Goal: Entertainment & Leisure: Browse casually

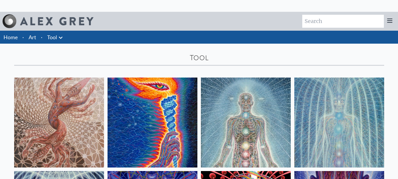
scroll to position [88, 0]
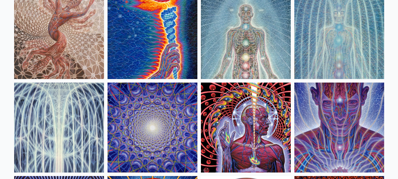
click at [243, 49] on img at bounding box center [246, 34] width 90 height 90
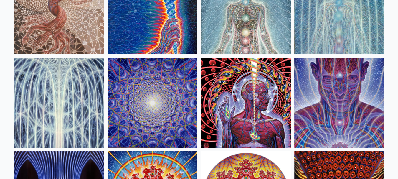
scroll to position [147, 0]
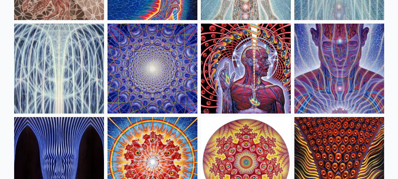
click at [241, 65] on img at bounding box center [246, 69] width 90 height 90
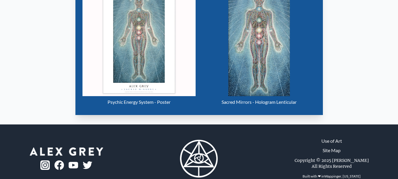
scroll to position [236, 0]
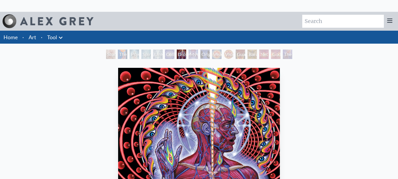
click at [215, 51] on div "Vision Crystal" at bounding box center [216, 54] width 9 height 9
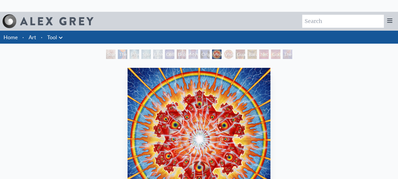
click at [200, 55] on div "Original Face" at bounding box center [204, 54] width 9 height 9
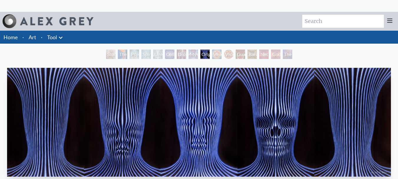
click at [275, 52] on div "Godself" at bounding box center [275, 54] width 9 height 9
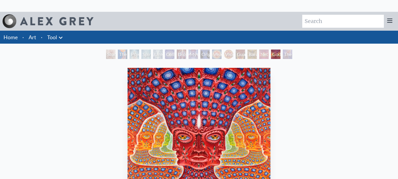
click at [288, 53] on div "The Great Turn" at bounding box center [287, 54] width 9 height 9
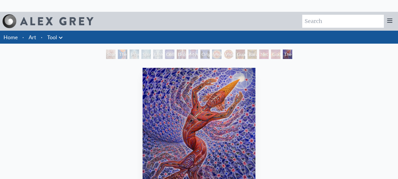
click at [106, 56] on div "Study for the Great Turn" at bounding box center [110, 54] width 9 height 9
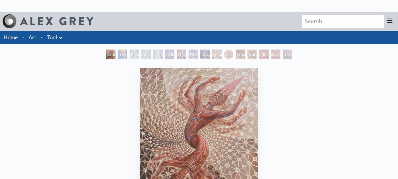
click at [123, 55] on div "The Torch" at bounding box center [122, 54] width 9 height 9
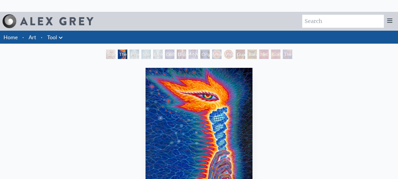
click at [139, 54] on div "Psychic Energy System" at bounding box center [134, 54] width 9 height 9
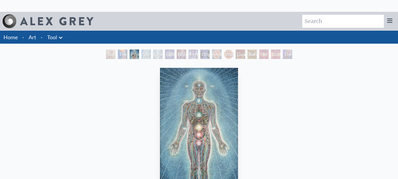
click at [163, 53] on div "Universal Mind Lattice" at bounding box center [157, 54] width 9 height 9
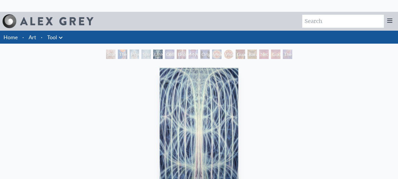
click at [191, 52] on div "Mystic Eye" at bounding box center [193, 54] width 9 height 9
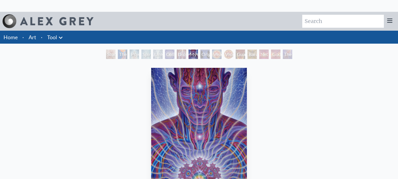
click at [201, 50] on div "Original Face" at bounding box center [204, 54] width 9 height 9
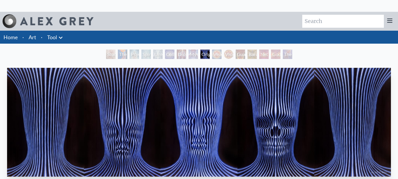
click at [233, 53] on div "Vision Crystal Tondo" at bounding box center [228, 54] width 9 height 9
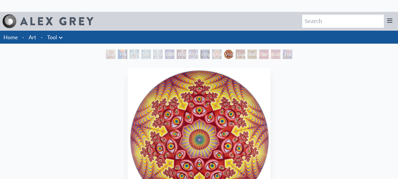
click at [269, 54] on div "Net of Being" at bounding box center [263, 54] width 9 height 9
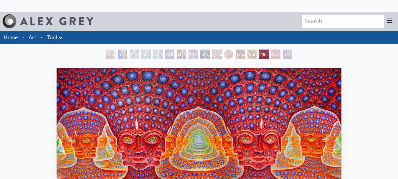
click at [185, 54] on div "Dissectional Art for Tool's Lateralus CD" at bounding box center [181, 54] width 9 height 9
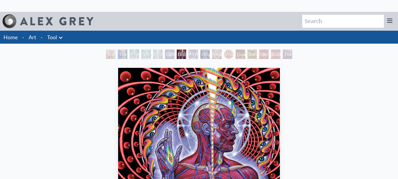
click at [151, 55] on div "Spiritual Energy System" at bounding box center [145, 54] width 9 height 9
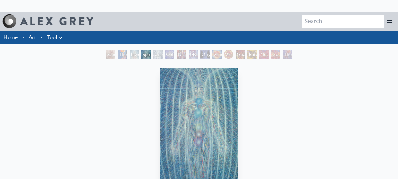
click at [73, 22] on img at bounding box center [56, 21] width 73 height 8
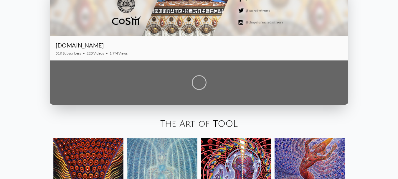
scroll to position [832, 0]
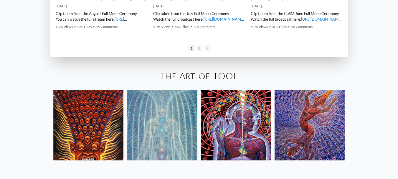
scroll to position [950, 0]
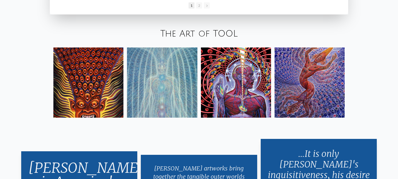
click at [211, 33] on link "The Art of TOOL" at bounding box center [199, 34] width 78 height 10
